Goal: Task Accomplishment & Management: Use online tool/utility

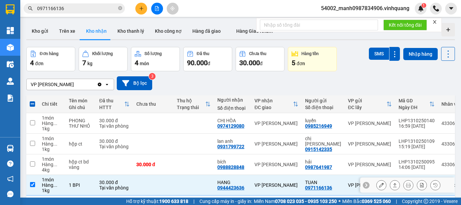
scroll to position [31, 0]
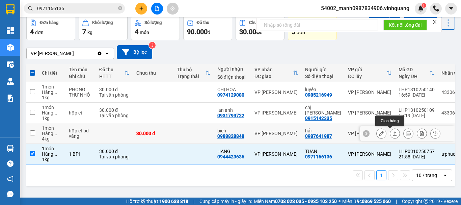
click at [392, 132] on icon at bounding box center [394, 133] width 5 height 5
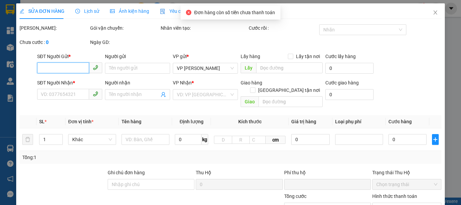
type input "0987641987"
type input "hải"
type input "0988828848"
type input "bích"
type input "0"
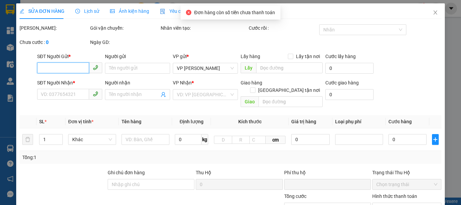
type input "30.000"
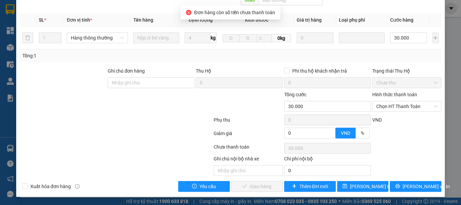
scroll to position [101, 0]
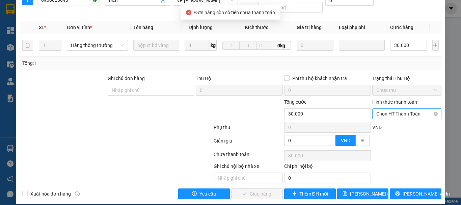
click at [397, 109] on span "Chọn HT Thanh Toán" at bounding box center [406, 114] width 61 height 10
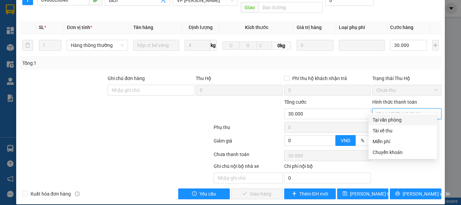
click at [394, 121] on div "Tại văn phòng" at bounding box center [402, 119] width 60 height 7
type input "0"
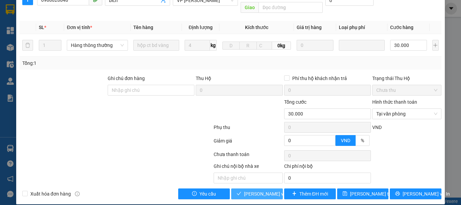
click at [253, 190] on span "[PERSON_NAME] và Giao hàng" at bounding box center [276, 193] width 65 height 7
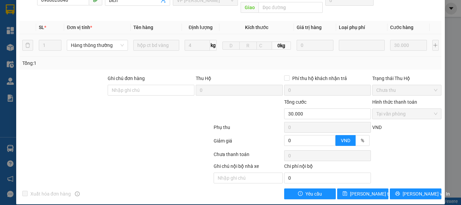
scroll to position [0, 0]
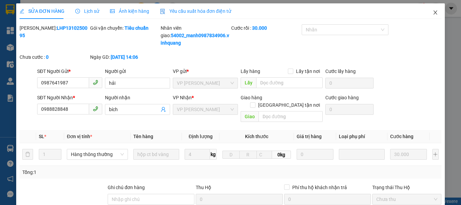
click at [432, 13] on icon "close" at bounding box center [434, 12] width 5 height 5
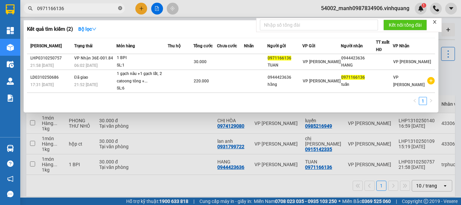
click at [121, 8] on icon "close-circle" at bounding box center [120, 8] width 4 height 4
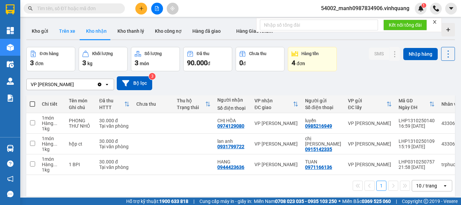
click at [67, 29] on button "Trên xe" at bounding box center [67, 31] width 27 height 16
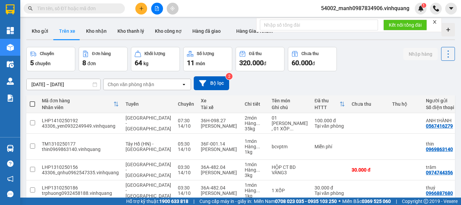
click at [129, 85] on div "Chọn văn phòng nhận" at bounding box center [131, 84] width 47 height 7
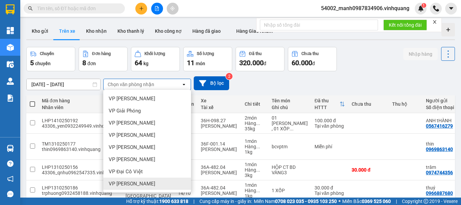
scroll to position [49, 0]
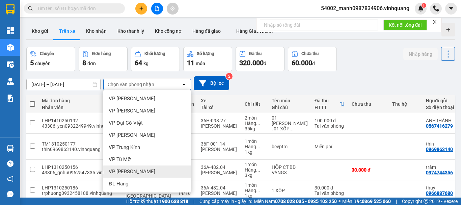
click at [131, 173] on span "VP [PERSON_NAME]" at bounding box center [132, 171] width 47 height 7
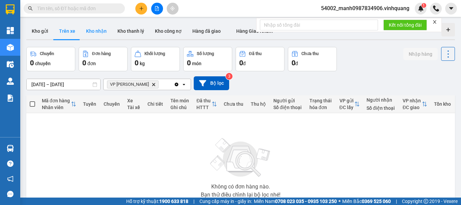
click at [89, 32] on button "Kho nhận" at bounding box center [96, 31] width 31 height 16
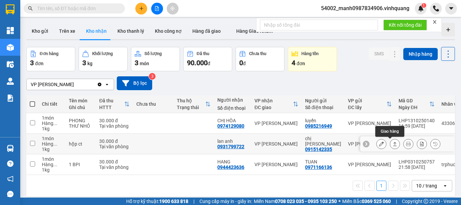
click at [392, 143] on icon at bounding box center [394, 143] width 5 height 5
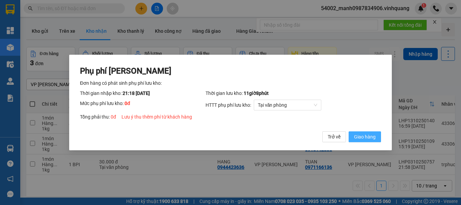
click at [363, 138] on span "Giao hàng" at bounding box center [365, 136] width 22 height 7
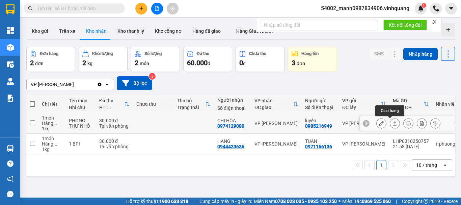
click at [392, 122] on icon at bounding box center [394, 123] width 5 height 5
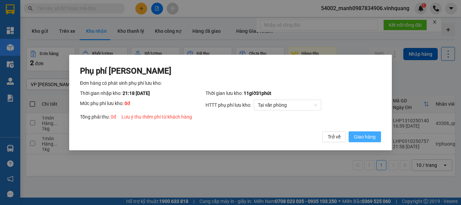
click at [363, 138] on span "Giao hàng" at bounding box center [365, 136] width 22 height 7
